Goal: Book appointment/travel/reservation

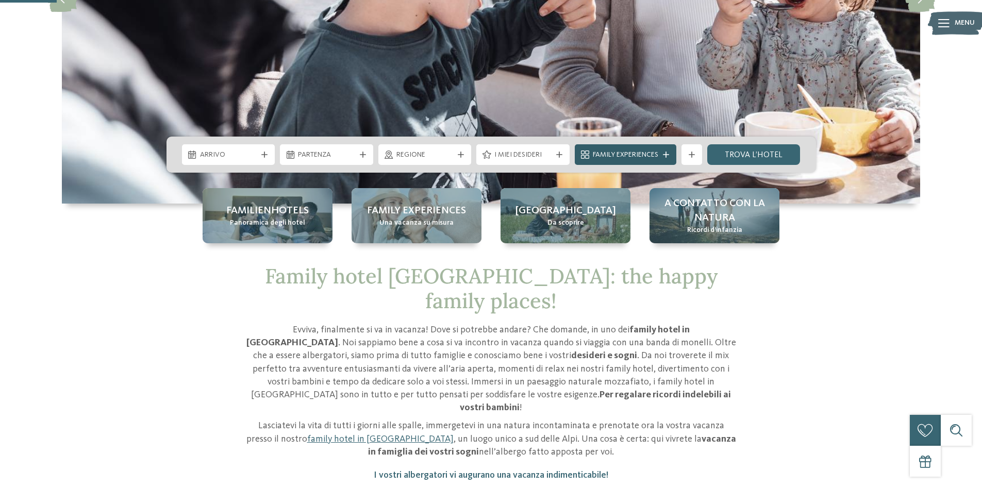
click at [665, 153] on icon at bounding box center [666, 155] width 6 height 6
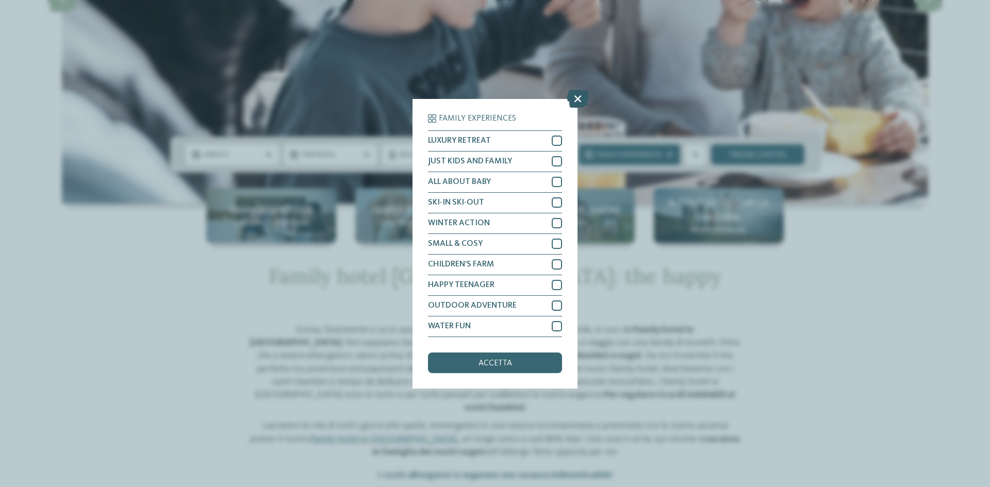
click at [577, 98] on icon at bounding box center [577, 98] width 22 height 18
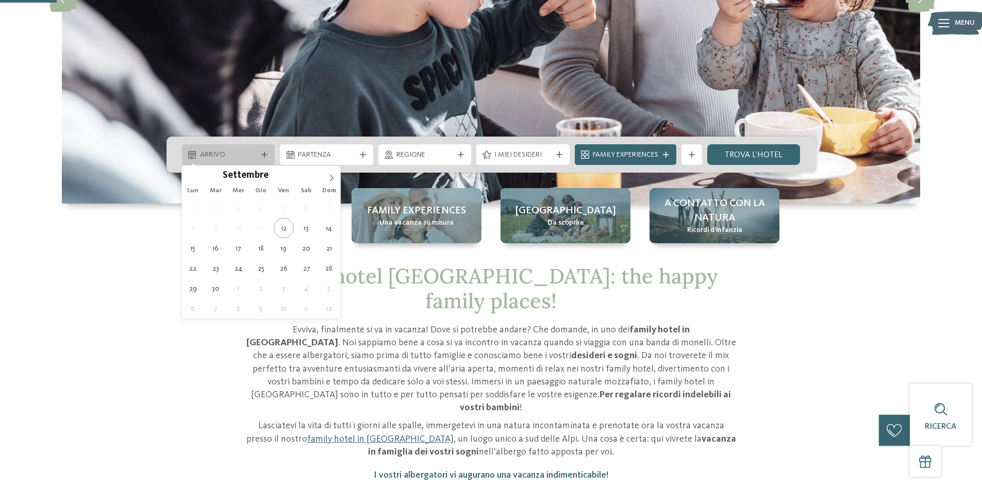
click at [230, 154] on span "Arrivo" at bounding box center [228, 155] width 57 height 10
click at [331, 175] on icon at bounding box center [331, 177] width 7 height 7
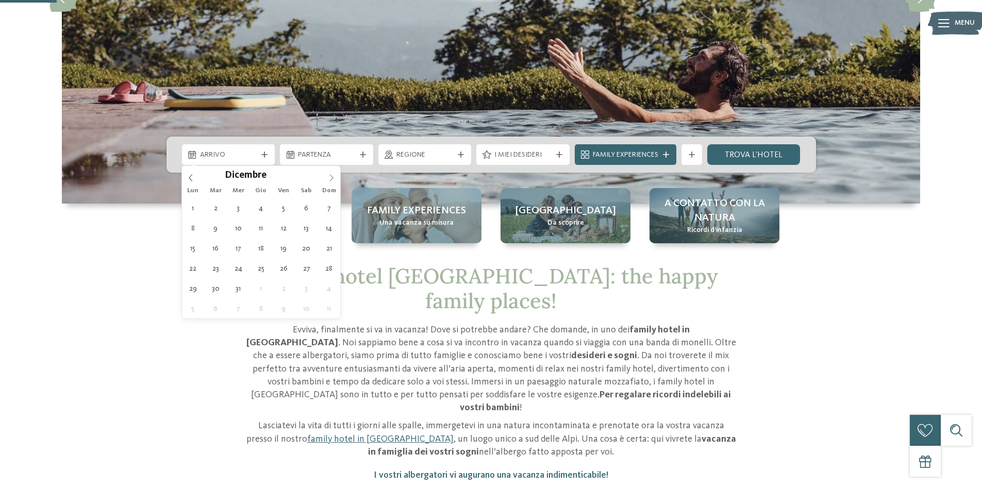
click at [331, 175] on icon at bounding box center [331, 177] width 7 height 7
type input "****"
click at [332, 176] on icon at bounding box center [331, 177] width 7 height 7
type div "[DATE]"
type input "****"
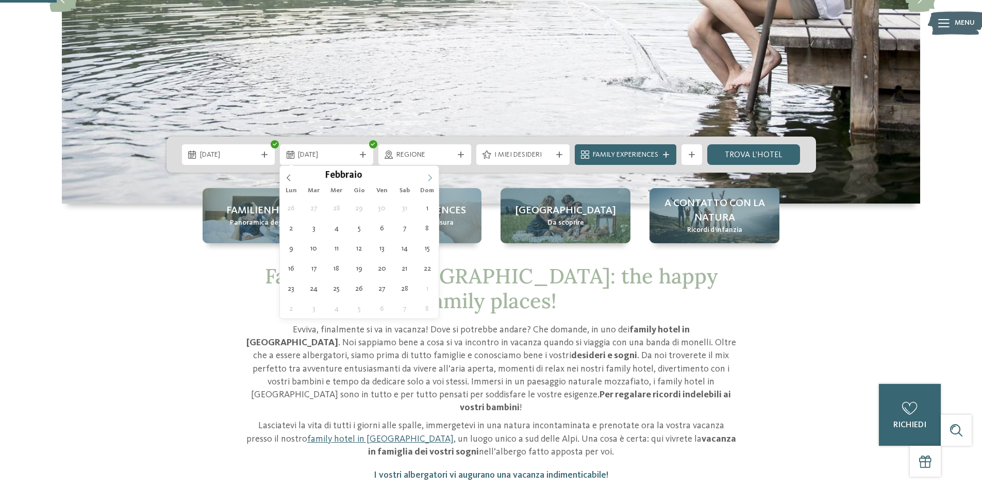
click at [427, 179] on icon at bounding box center [429, 177] width 7 height 7
click at [285, 179] on div "Febbraio ****" at bounding box center [359, 175] width 159 height 18
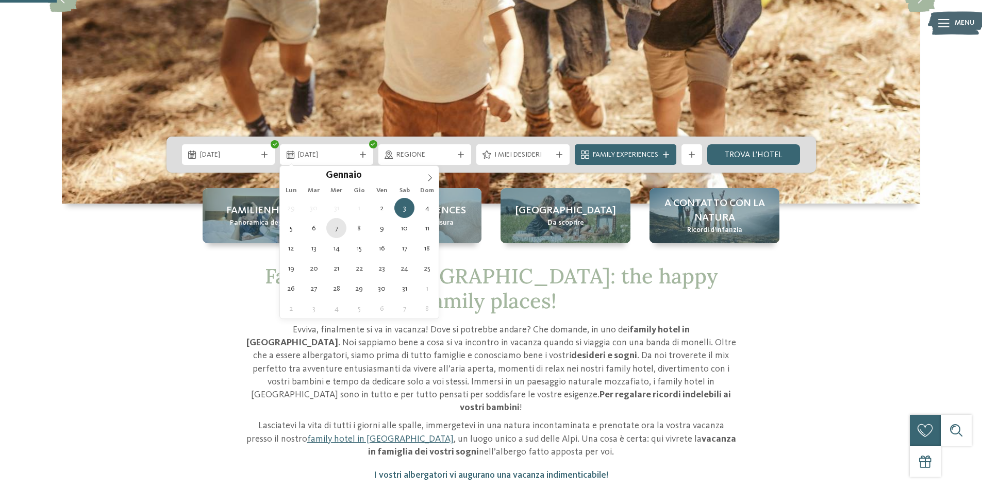
type div "[DATE]"
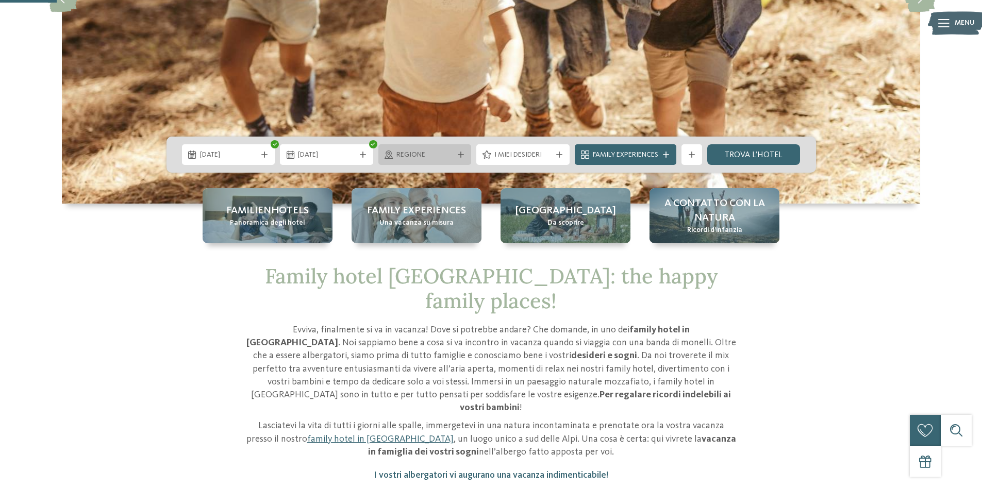
click at [458, 152] on icon at bounding box center [461, 155] width 6 height 6
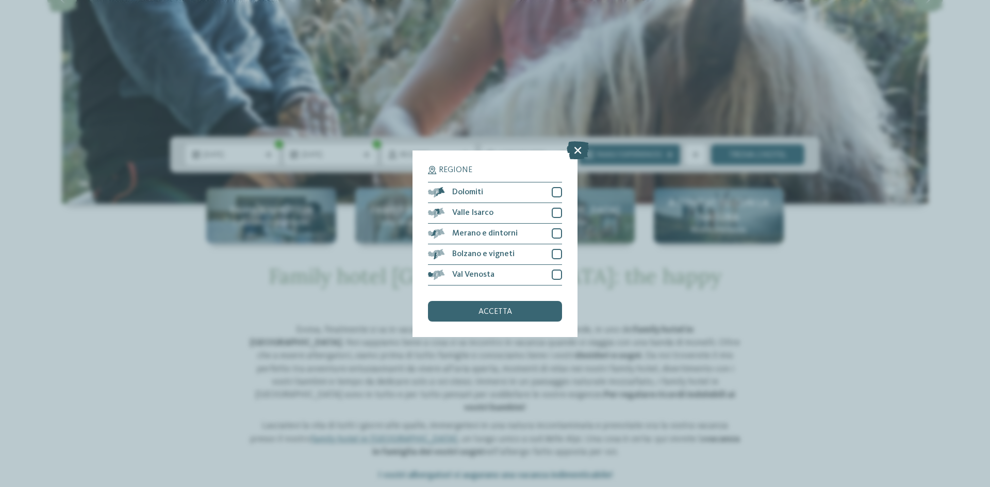
click at [583, 151] on icon at bounding box center [577, 150] width 22 height 18
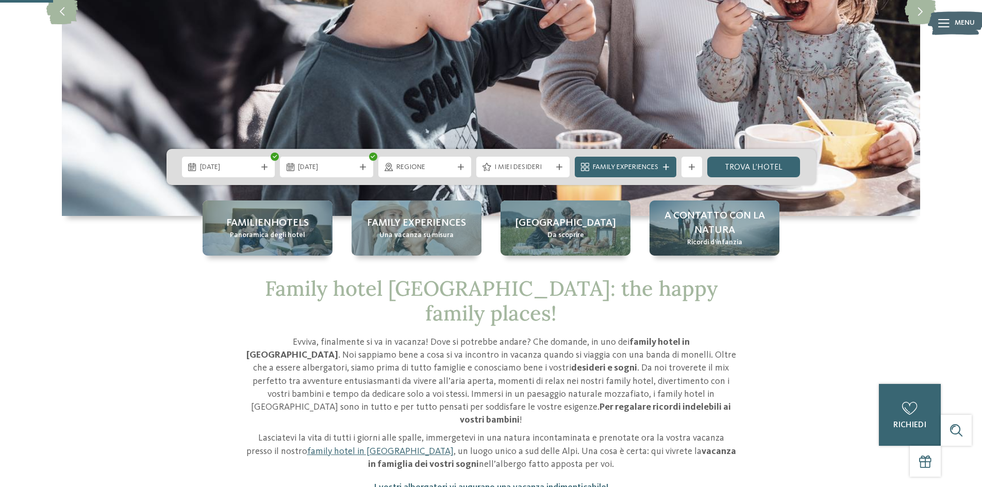
scroll to position [155, 0]
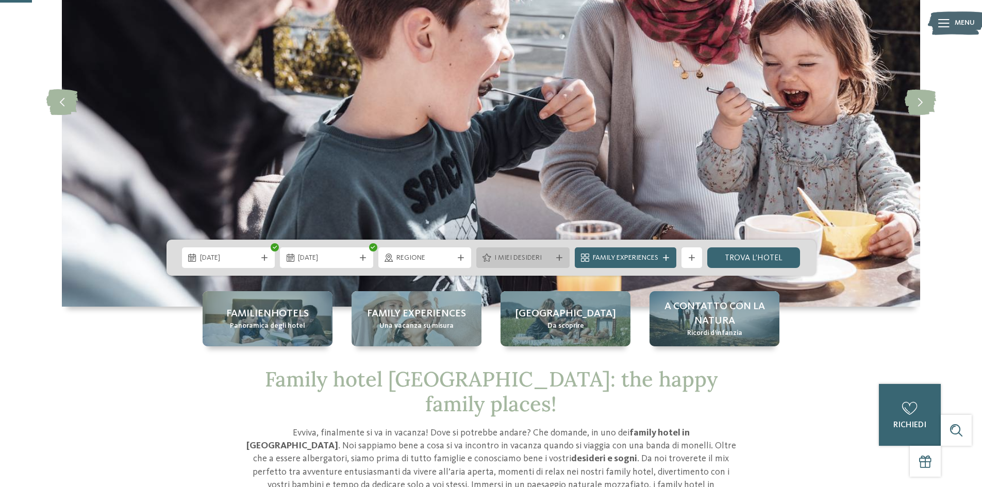
click at [539, 257] on span "I miei desideri" at bounding box center [522, 258] width 57 height 10
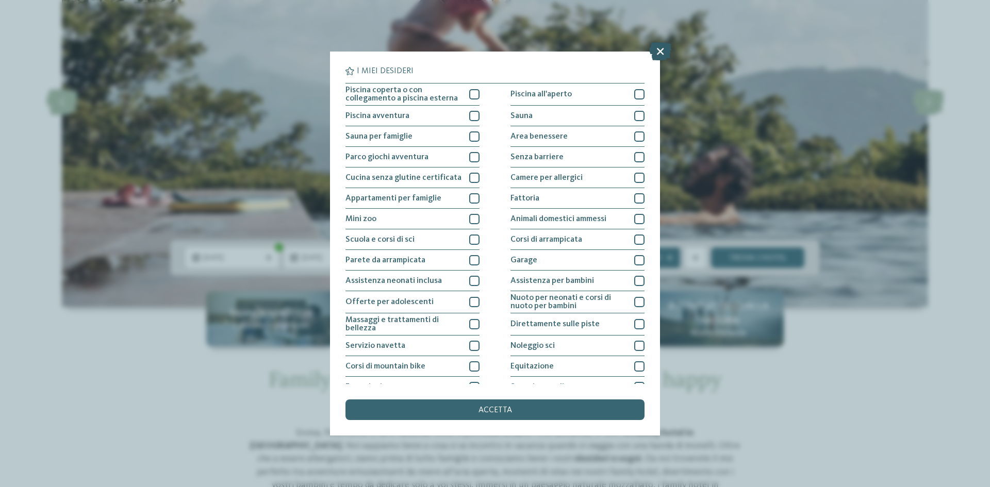
click at [658, 47] on icon at bounding box center [660, 51] width 22 height 18
